Goal: Navigation & Orientation: Find specific page/section

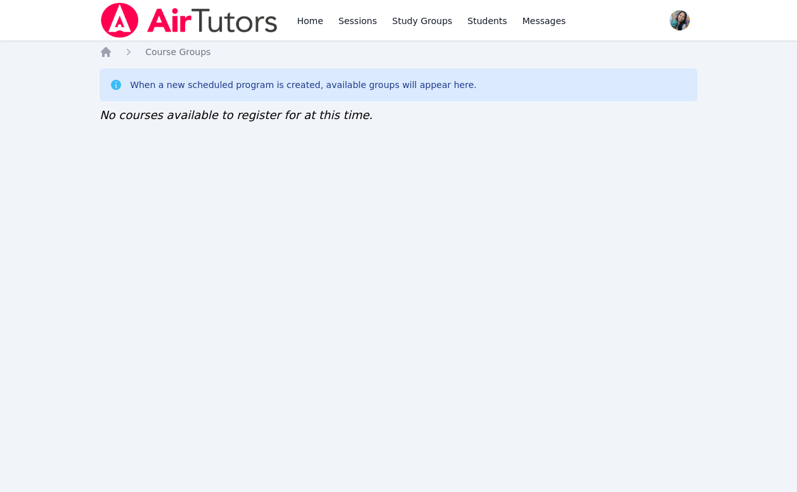
click at [690, 473] on div "Home Sessions Study Groups Students Messages Open user menu [PERSON_NAME] Open …" at bounding box center [398, 246] width 797 height 492
click at [445, 478] on div "Home Sessions Study Groups Students Messages Open user menu Sokha Lee Open main…" at bounding box center [398, 246] width 797 height 492
